Goal: Contribute content

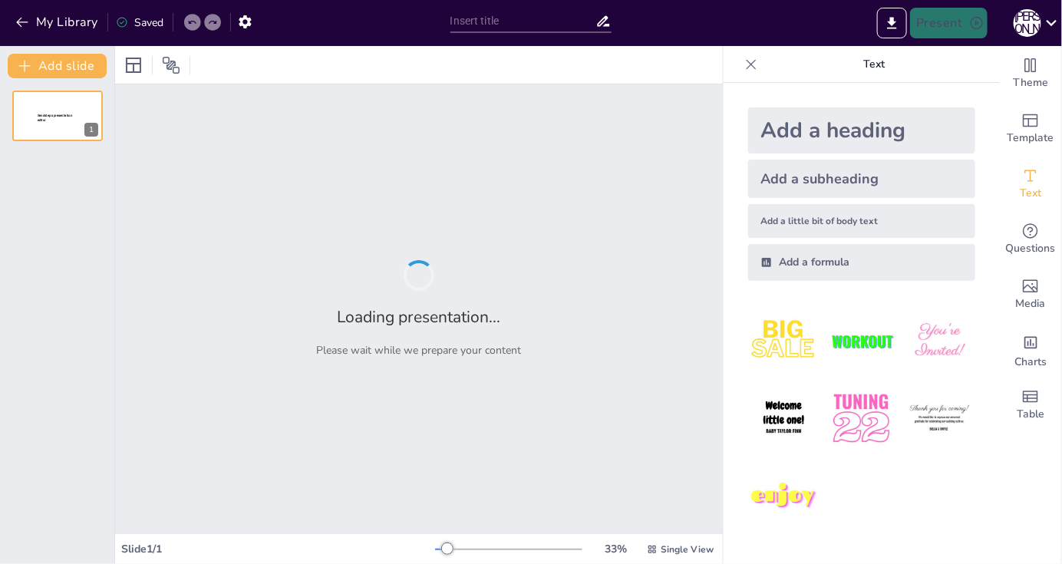
type input "Досвід вчителів практиків, які використовують в своїй педагогічній діяльності ін"
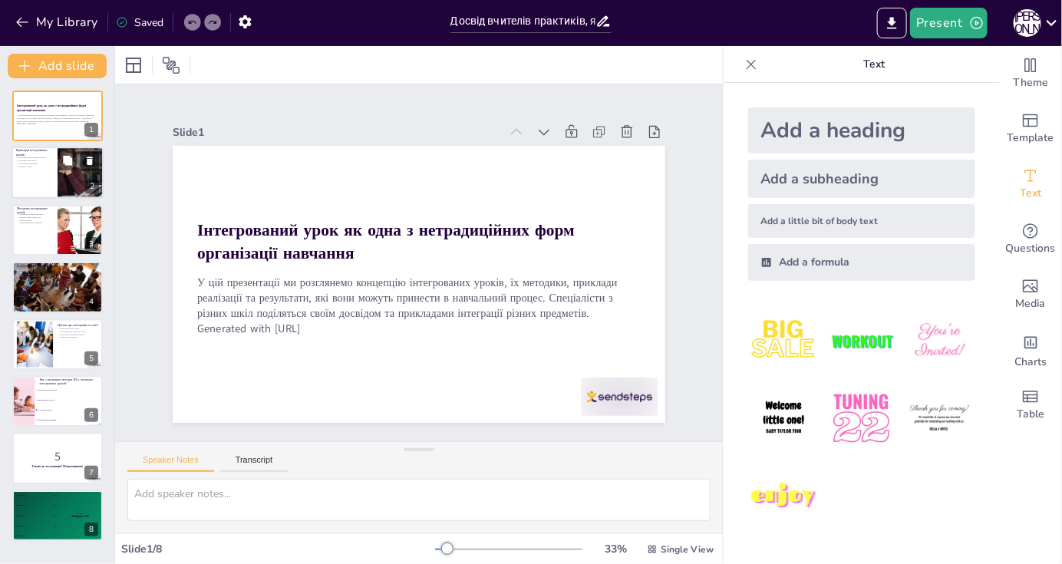
click at [44, 189] on div at bounding box center [58, 173] width 92 height 52
checkbox input "true"
type textarea "Цей пункт підкреслює важливість практичних прикладів інтегрованих уроків, які м…"
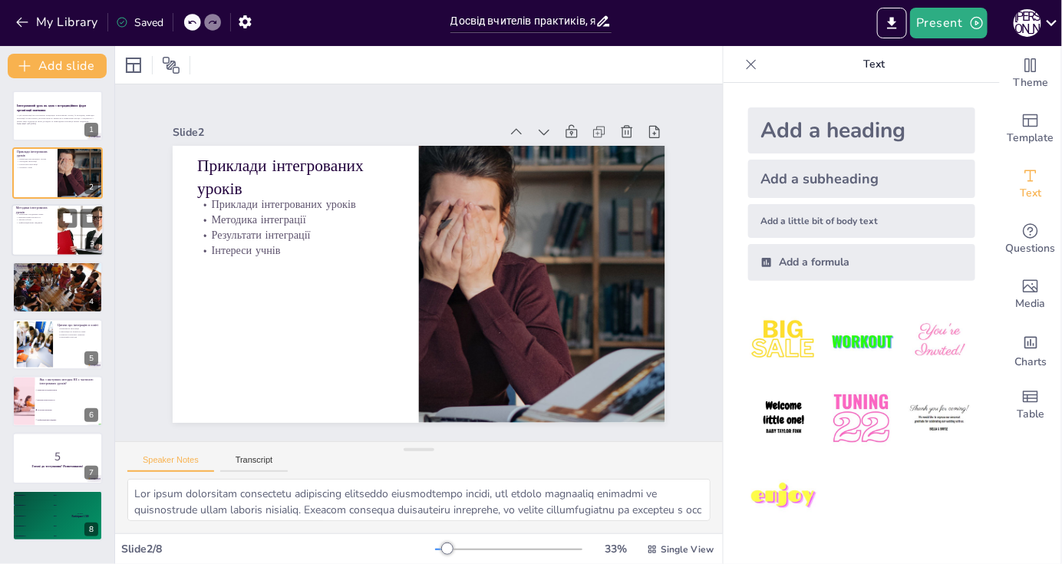
click at [67, 238] on div at bounding box center [80, 230] width 62 height 52
checkbox input "true"
type textarea "Тематичне поєднання знань дозволяє вчителям створювати уроки, які об'єднують рі…"
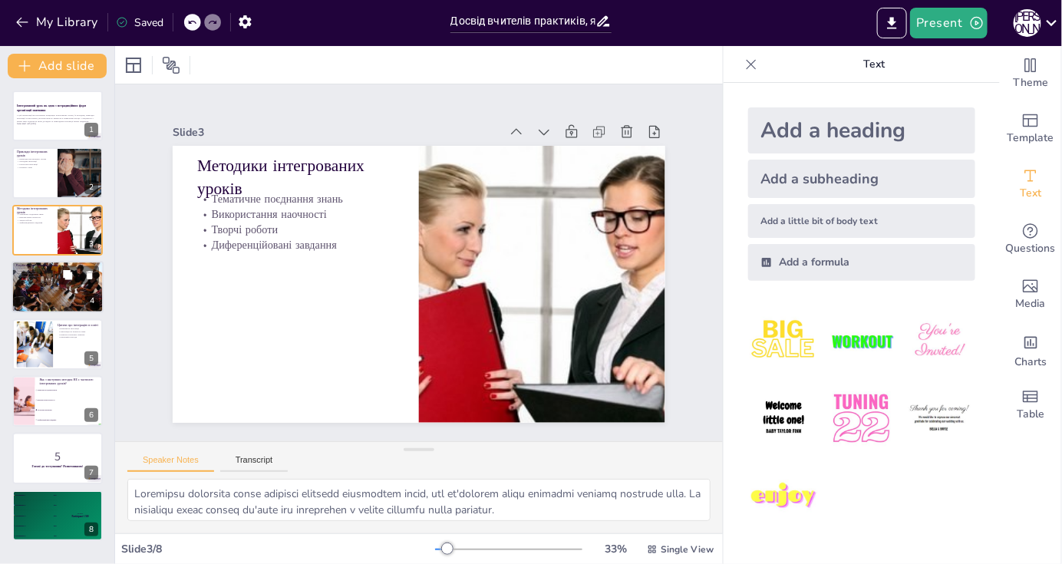
checkbox input "true"
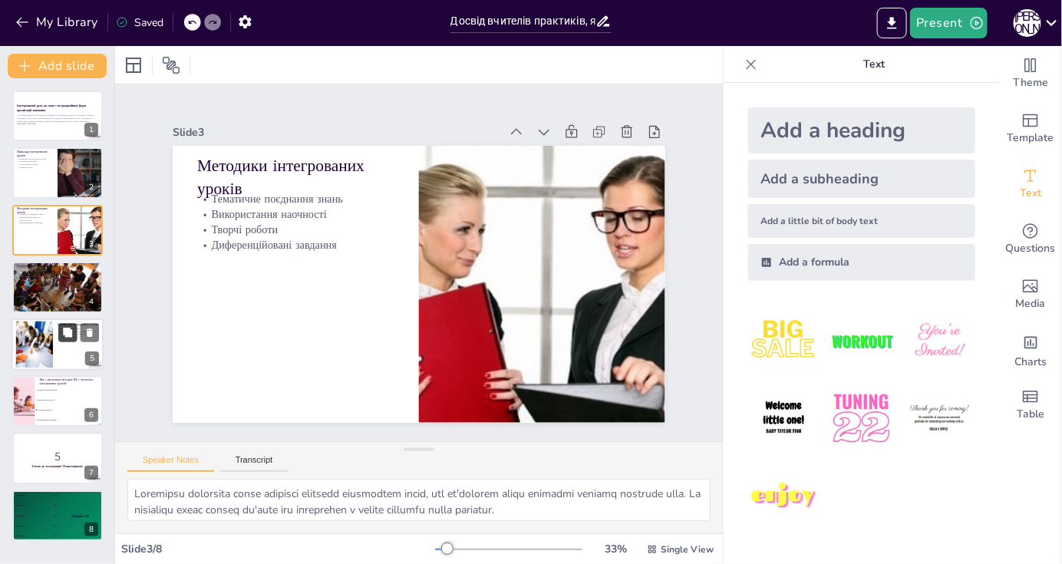
checkbox input "true"
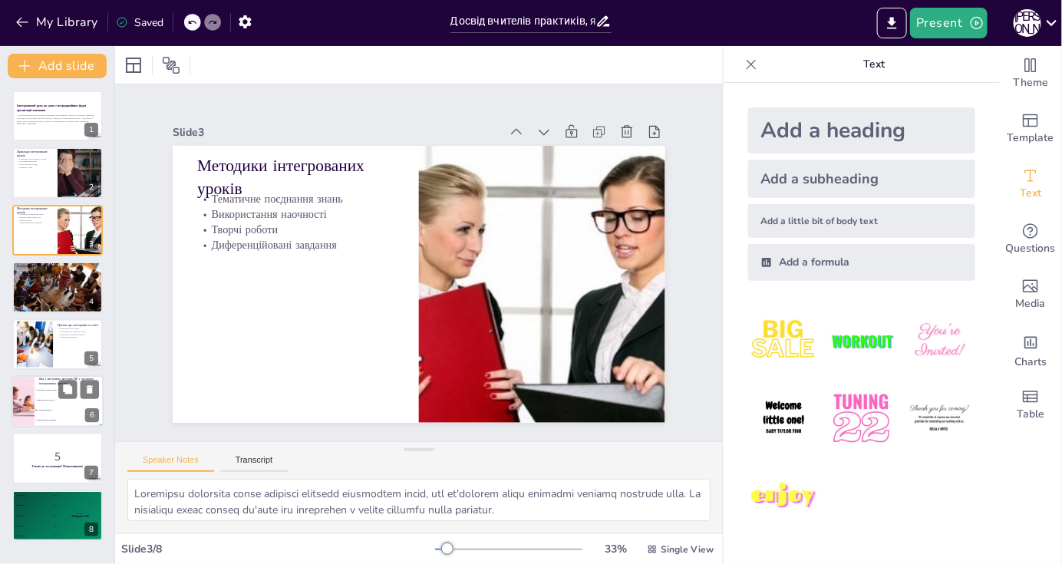
checkbox input "true"
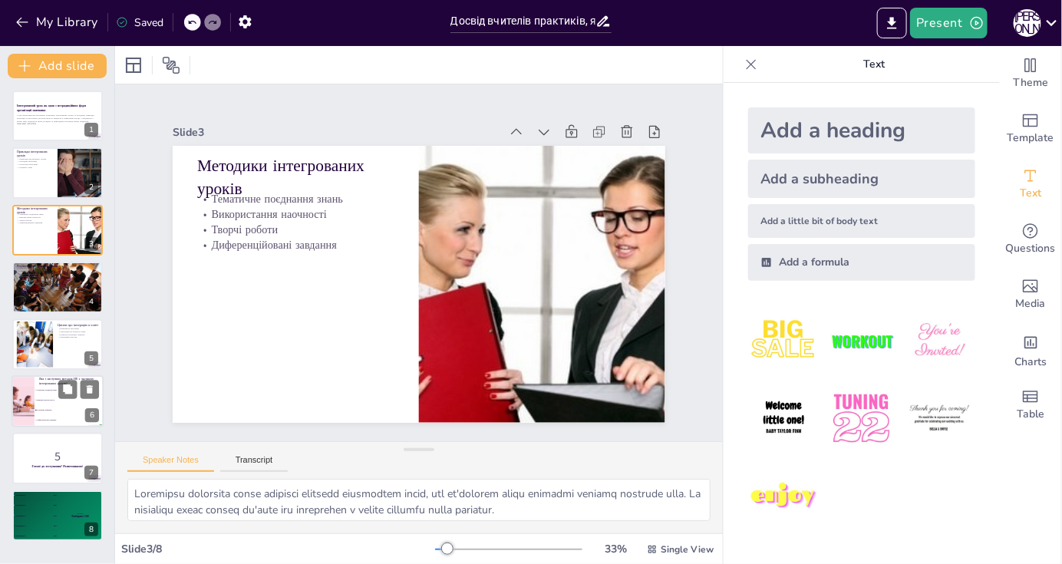
checkbox input "true"
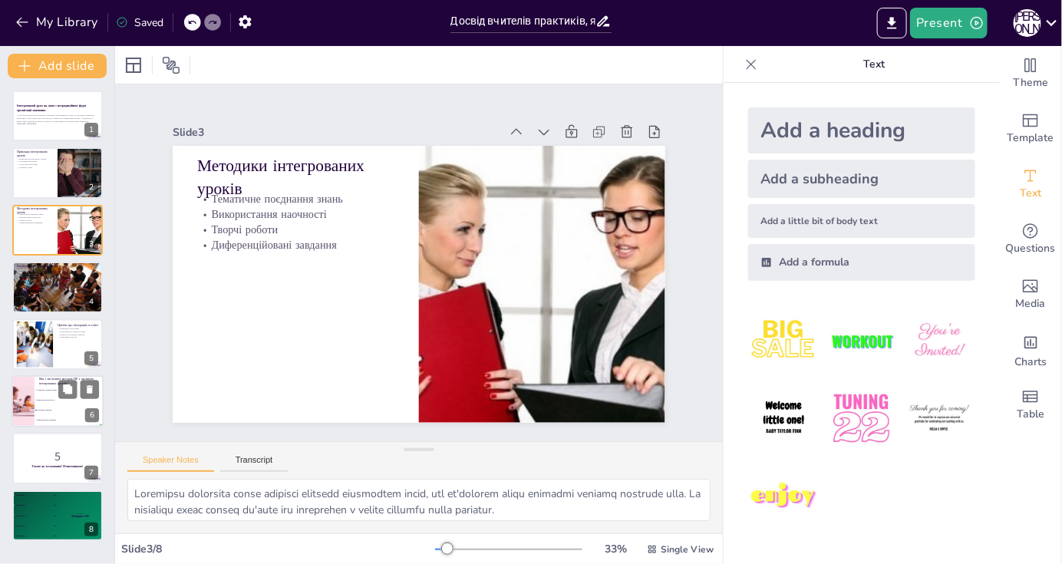
checkbox input "true"
click at [45, 396] on li "Використання наочності" at bounding box center [69, 400] width 69 height 10
checkbox input "true"
type textarea "Ізольоване навчання не є частиною інтегрованих уроків, оскільки інтеграція пере…"
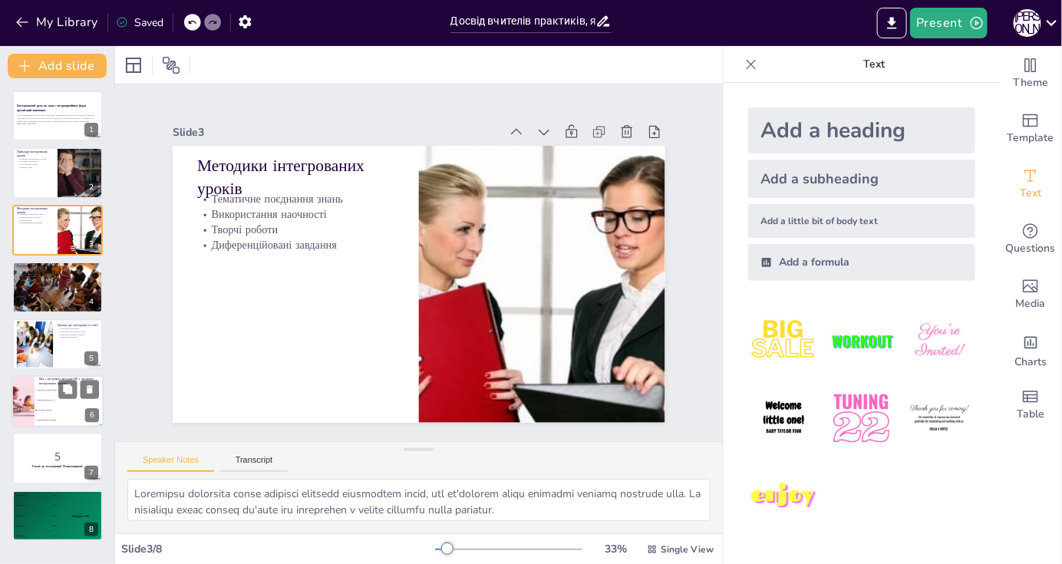
checkbox input "true"
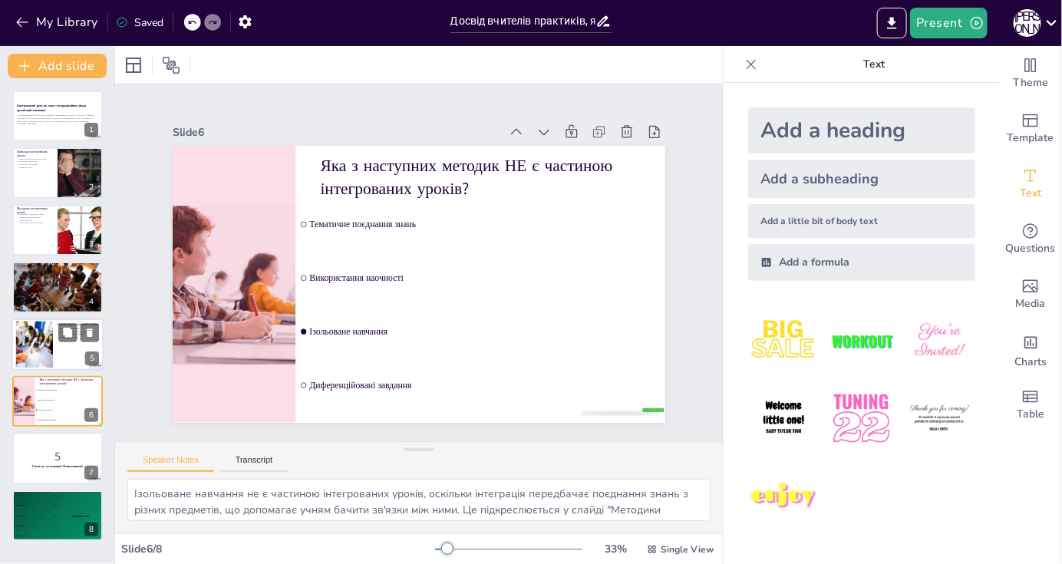
checkbox input "true"
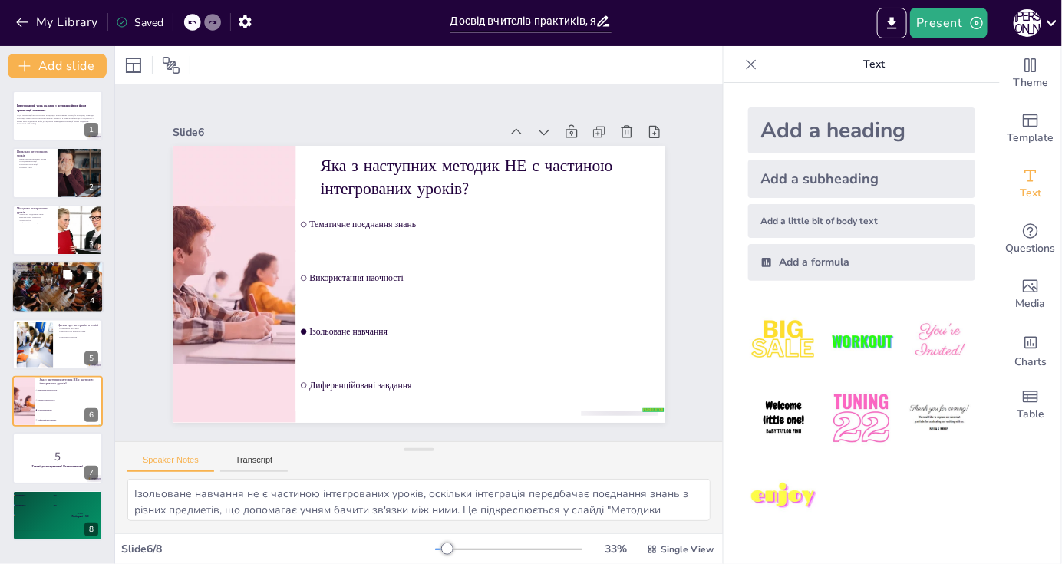
checkbox input "true"
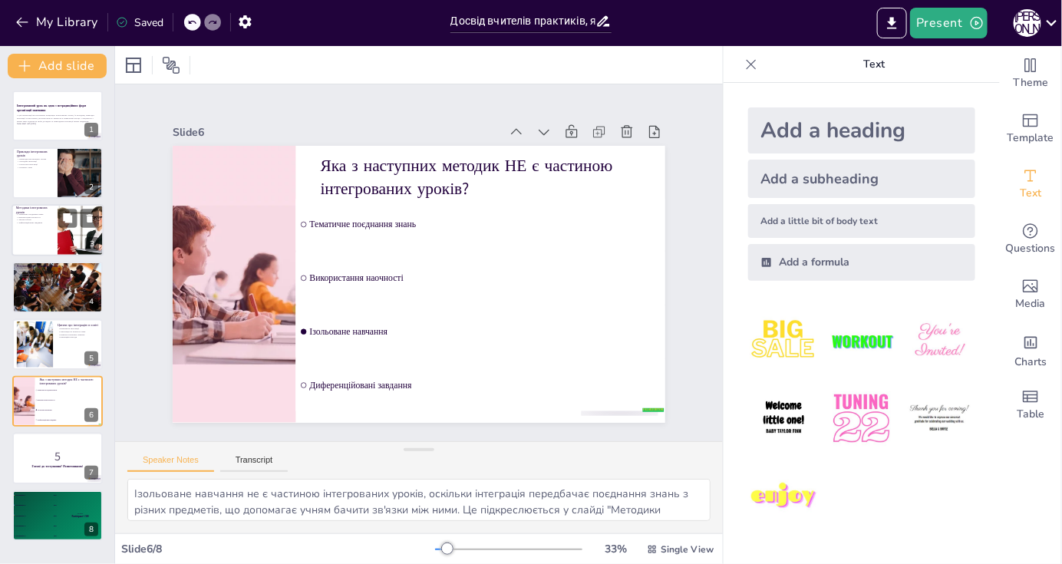
checkbox input "true"
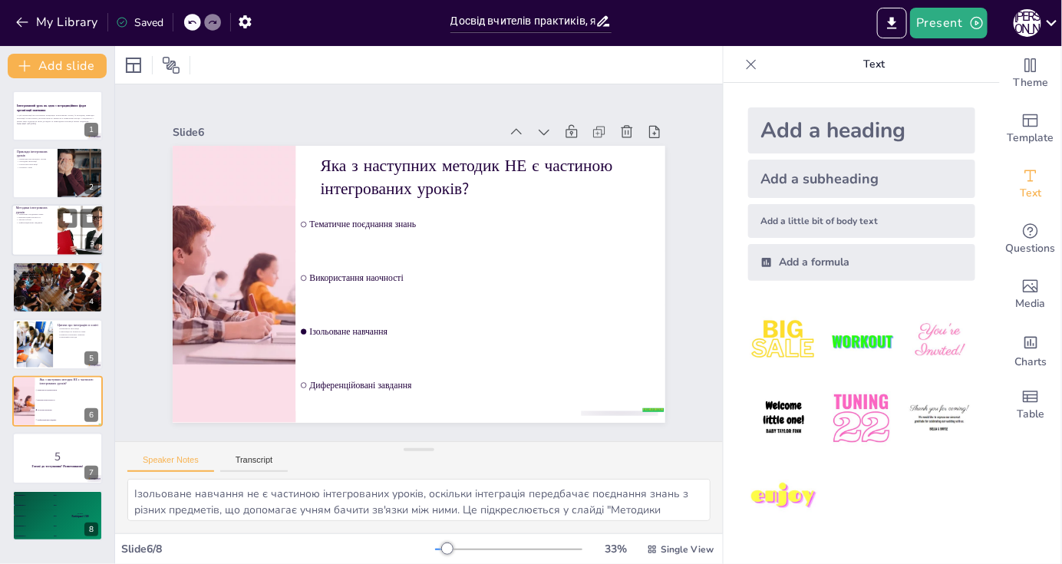
checkbox input "true"
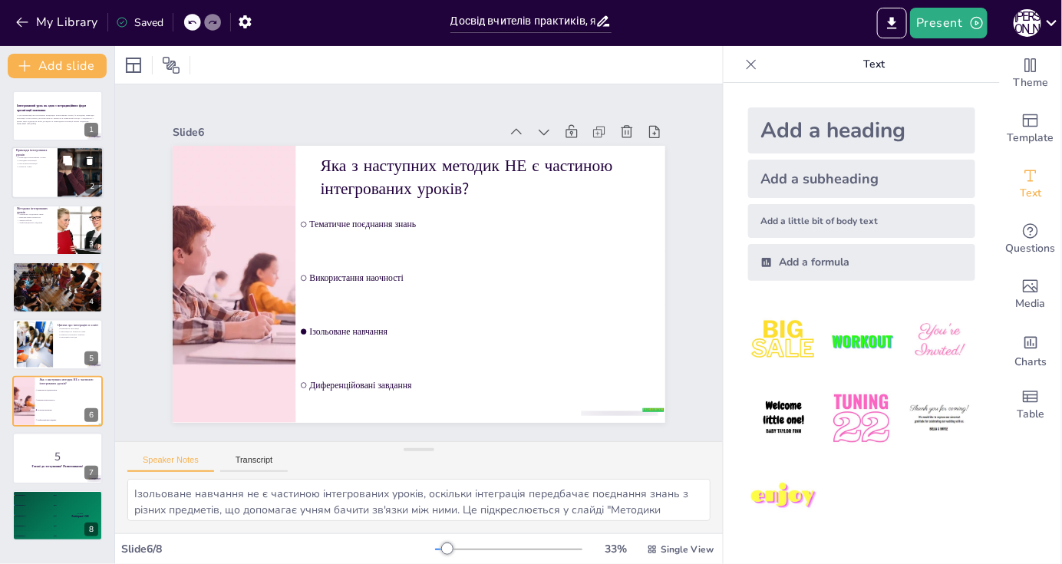
checkbox input "true"
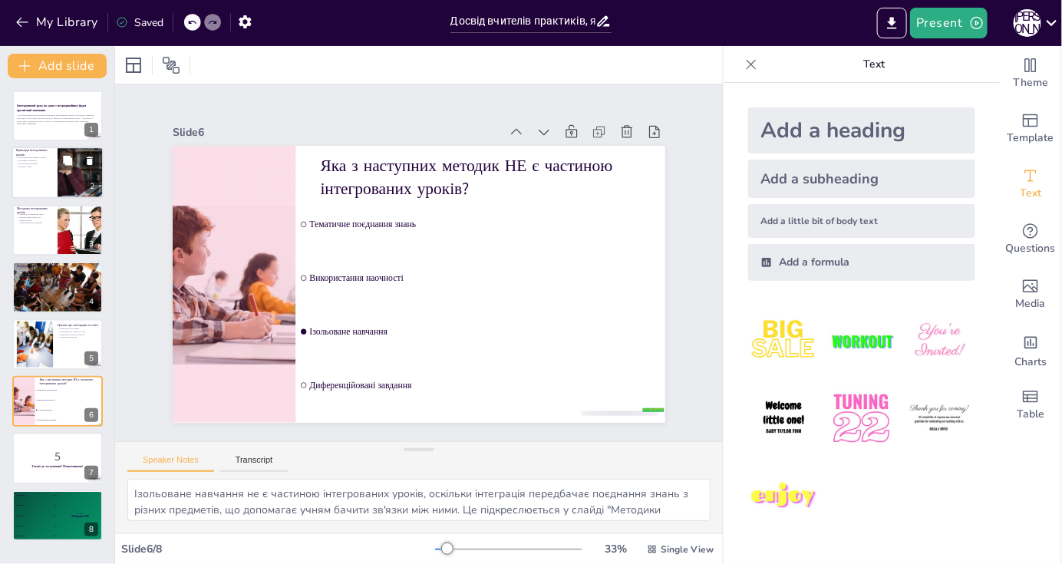
checkbox input "true"
click at [43, 165] on p "Інтереси учнів" at bounding box center [34, 166] width 37 height 3
checkbox input "true"
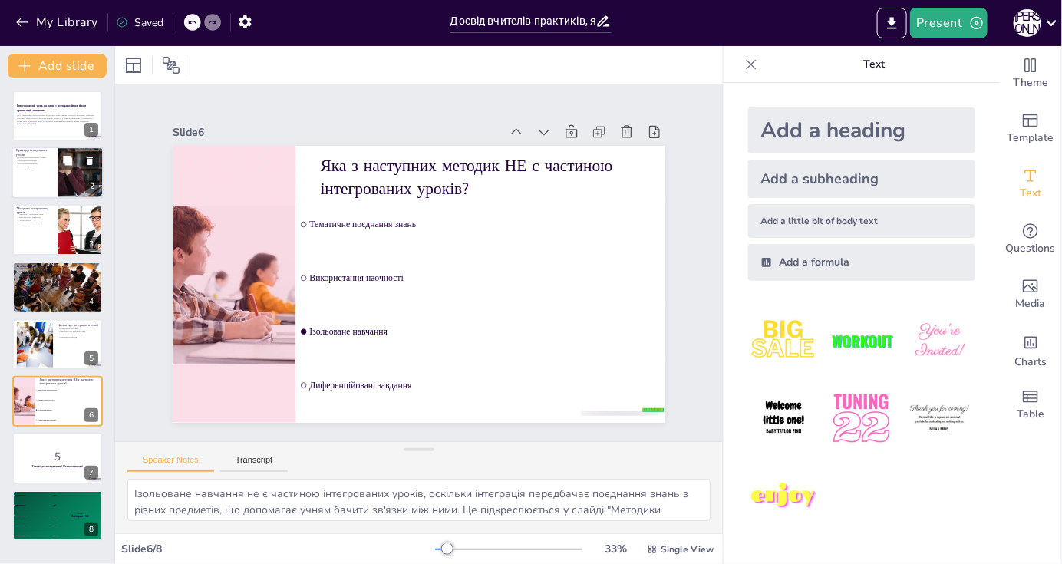
type textarea "Цей пункт підкреслює важливість практичних прикладів інтегрованих уроків, які м…"
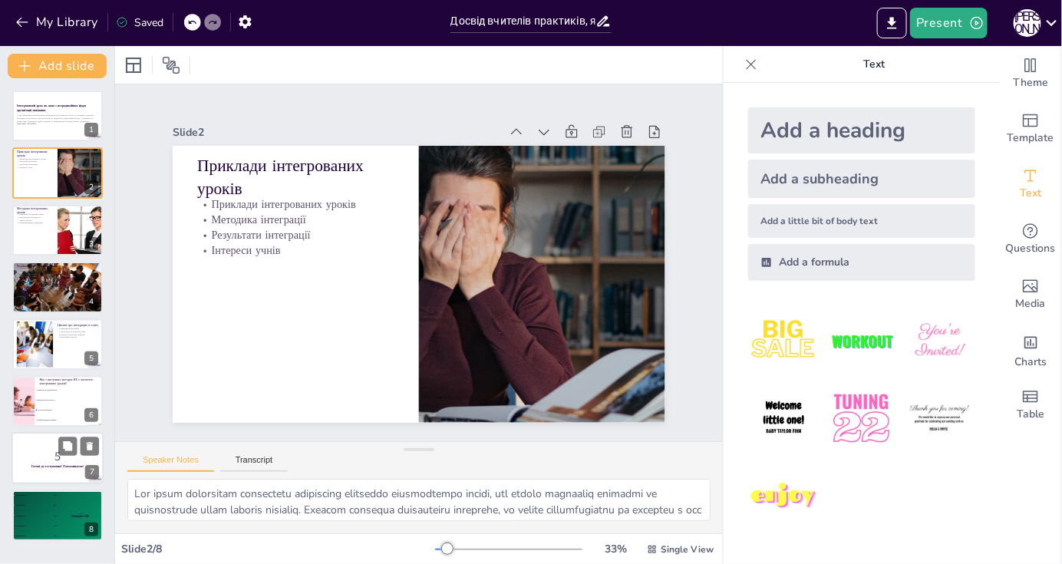
click at [47, 481] on div at bounding box center [58, 459] width 92 height 52
checkbox input "true"
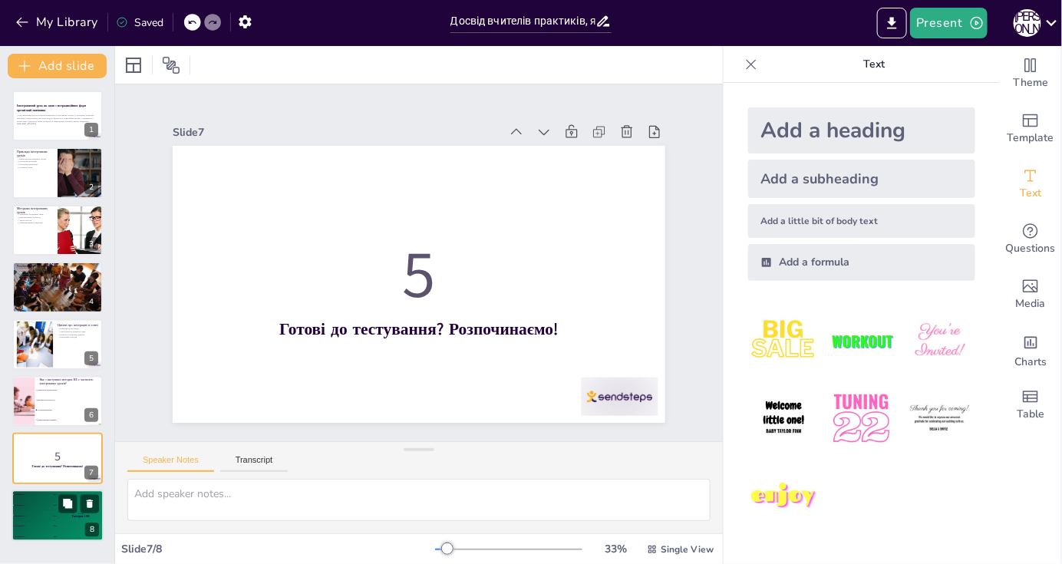
click at [47, 505] on div "🥈 Participant 2 400" at bounding box center [35, 505] width 46 height 10
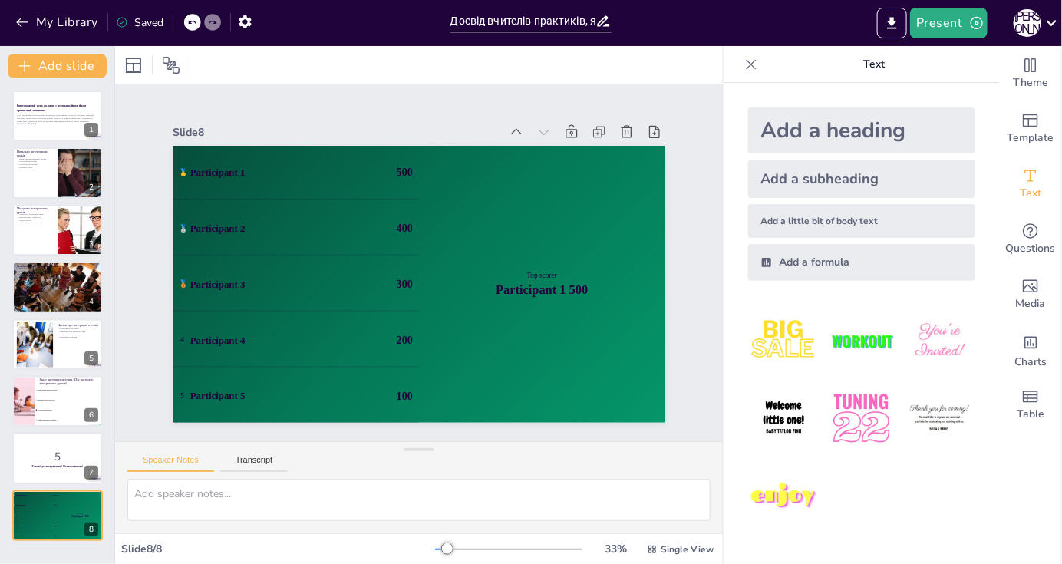
checkbox input "true"
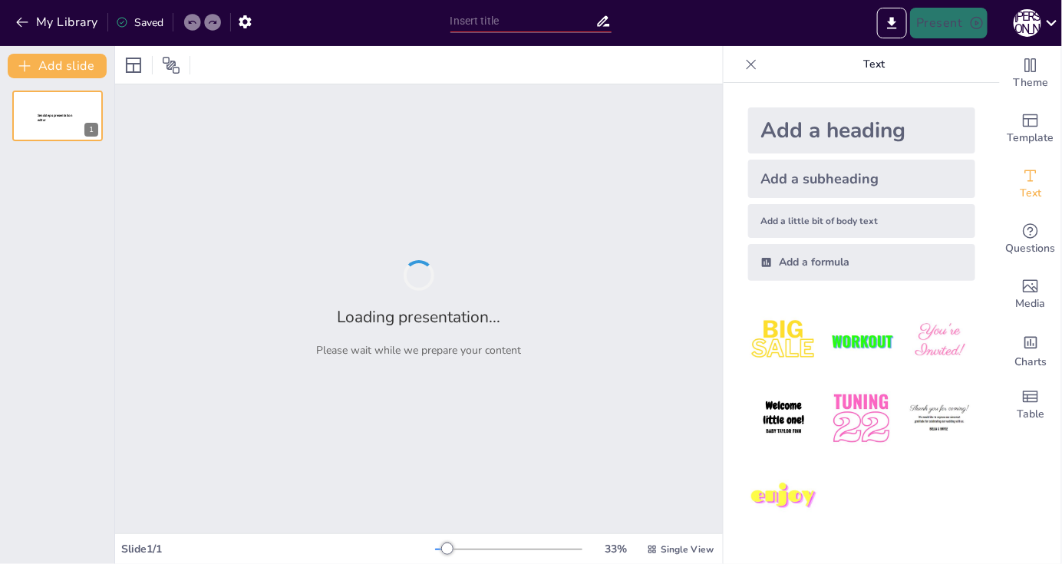
type input "Досвід вчителів практиків, які використовують в своїй педагогічній діяльності"
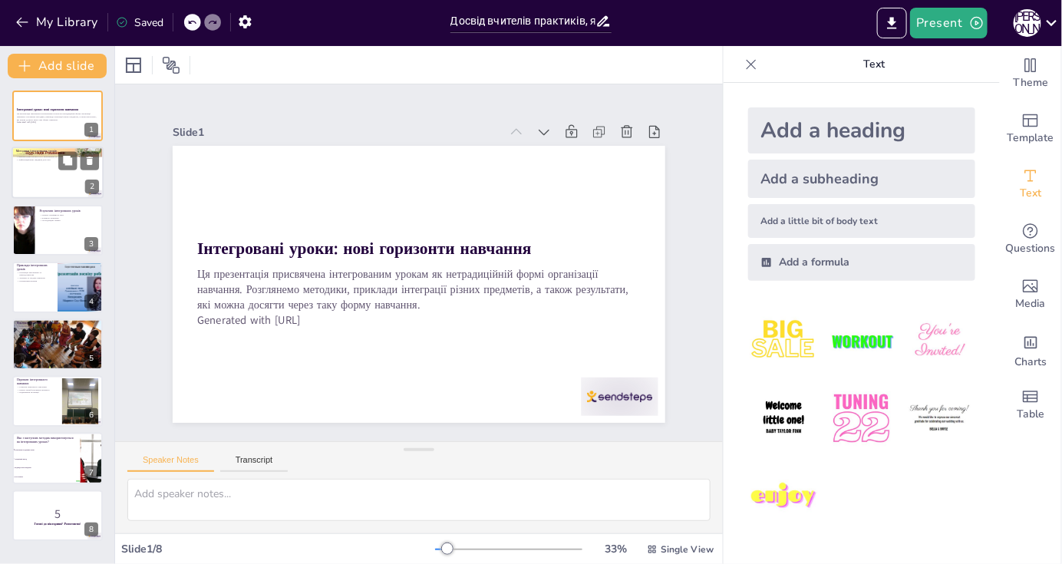
checkbox input "true"
click at [62, 186] on div at bounding box center [58, 173] width 92 height 52
type textarea "Loremips, dol sitametconsectet ad elitseddoeiu tempor, incididun utlaboree dolo…"
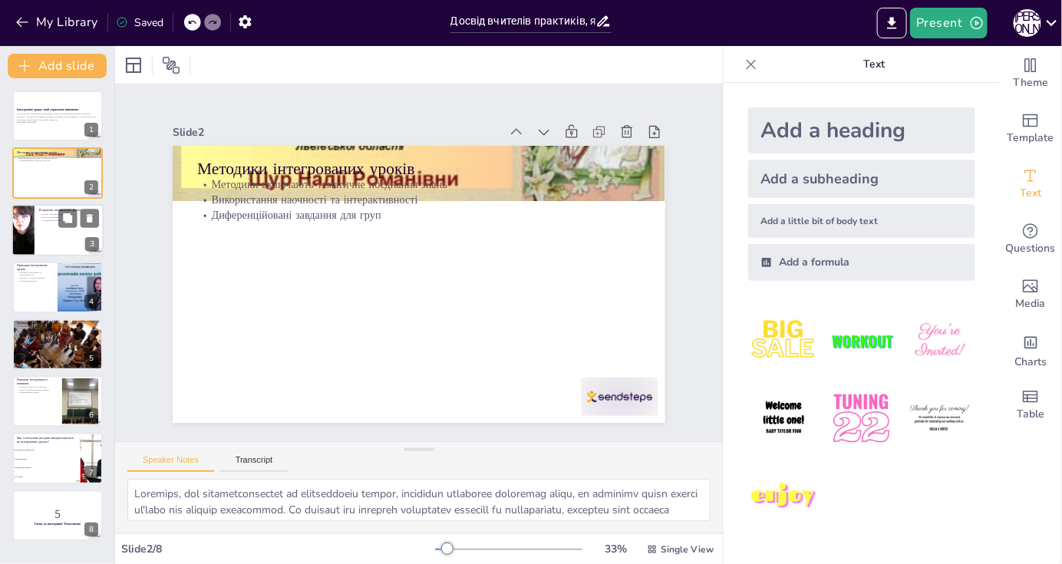
checkbox input "true"
click at [57, 232] on div at bounding box center [58, 230] width 92 height 52
type textarea "Loremip dolorsitam conse a elits d eiusmodt incididuntu laboreetdolo magnaa. En…"
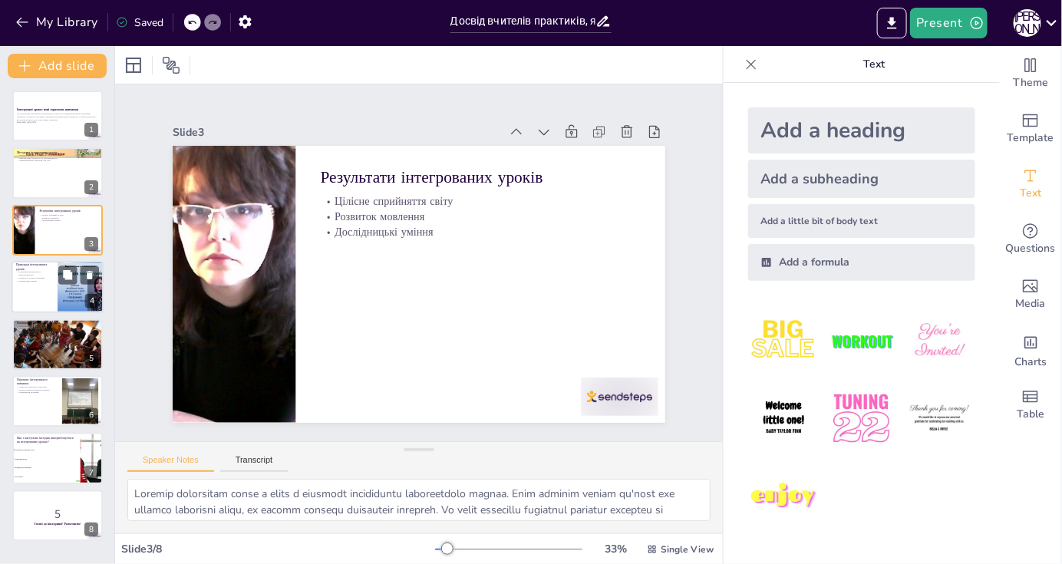
checkbox input "true"
click at [55, 284] on div at bounding box center [58, 287] width 92 height 52
type textarea "Loremipsum dolorsitam co adipiscingelits d eiusmod temporinc utla, et dolo magn…"
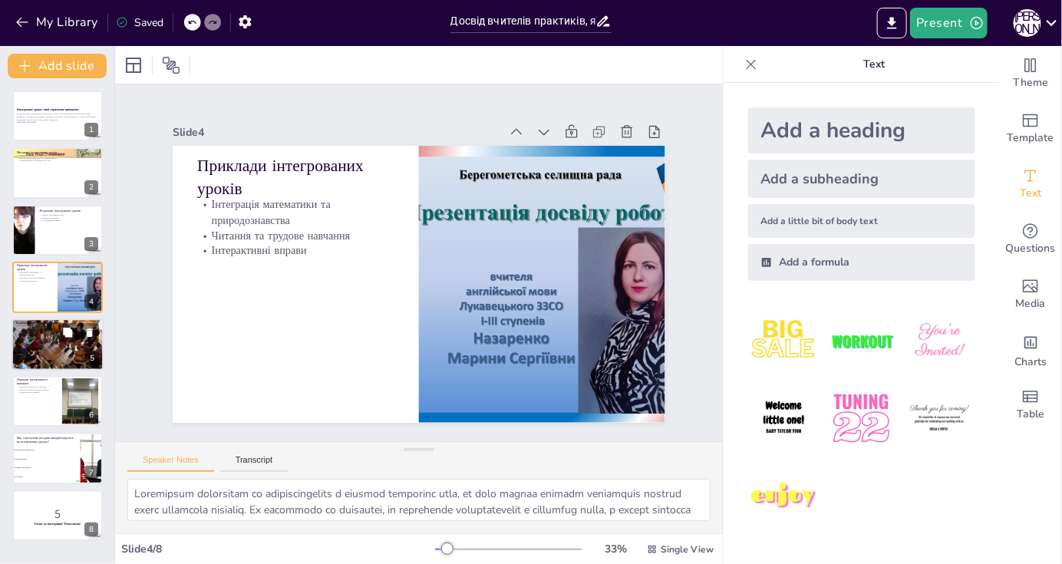
checkbox input "true"
click at [58, 353] on div at bounding box center [58, 344] width 92 height 61
type textarea "Loremipsum dolors a consecte adipisci eli seddoeius temporincidi utlaboreetdol …"
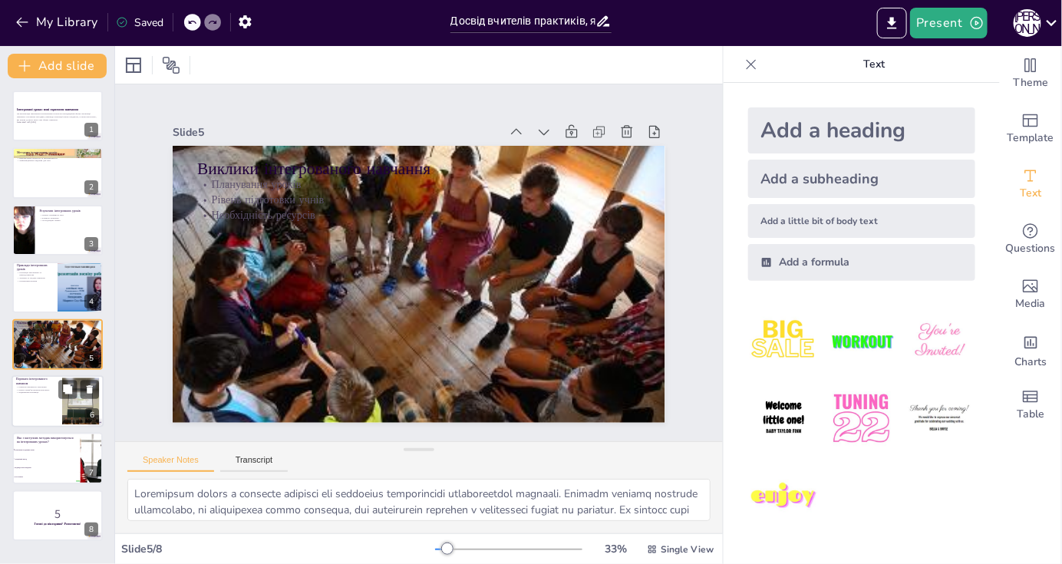
checkbox input "true"
click at [51, 391] on p "Підвищення мотивації" at bounding box center [36, 392] width 41 height 3
type textarea "Loremips dolorsitam consecte a elitse d eiusmodt incidid utlaboreetdol magnaali…"
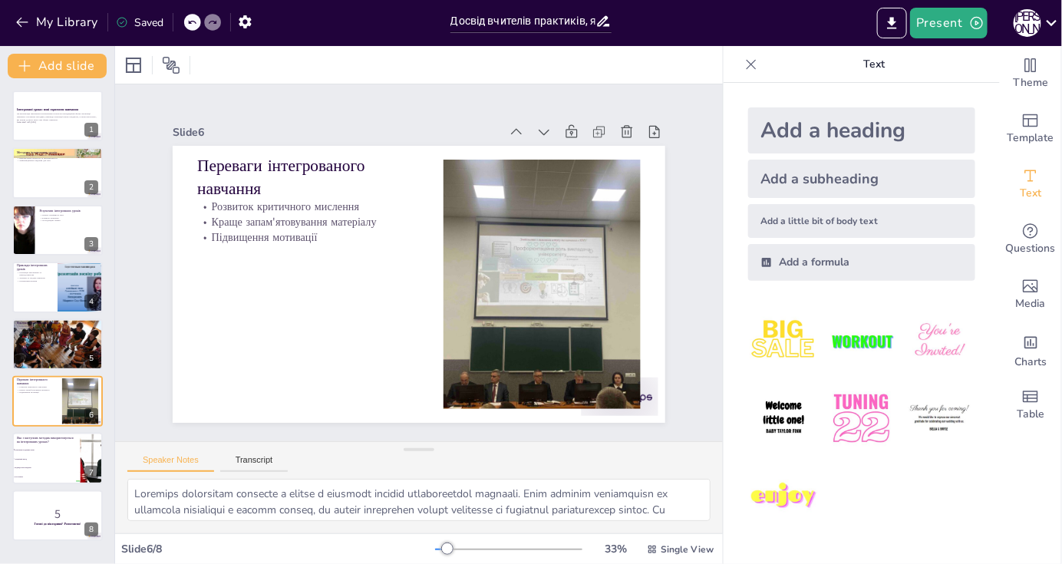
checkbox input "true"
